Goal: Information Seeking & Learning: Learn about a topic

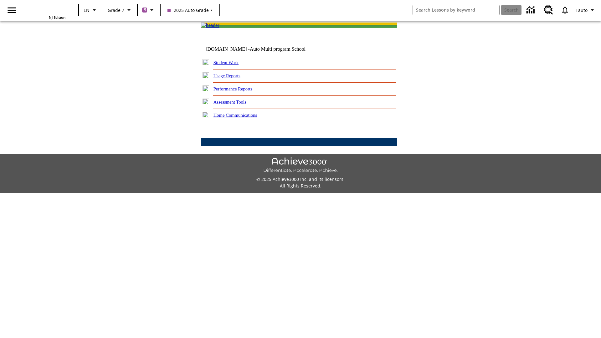
click at [239, 91] on link "Performance Reports" at bounding box center [232, 88] width 39 height 5
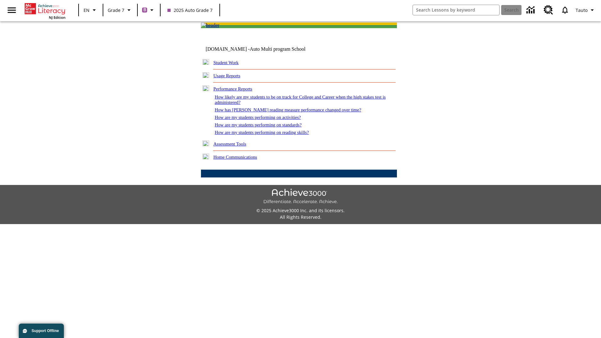
click at [285, 112] on link "How has [PERSON_NAME] reading measure performance changed over time?" at bounding box center [288, 109] width 146 height 5
